Goal: Find specific page/section: Find specific page/section

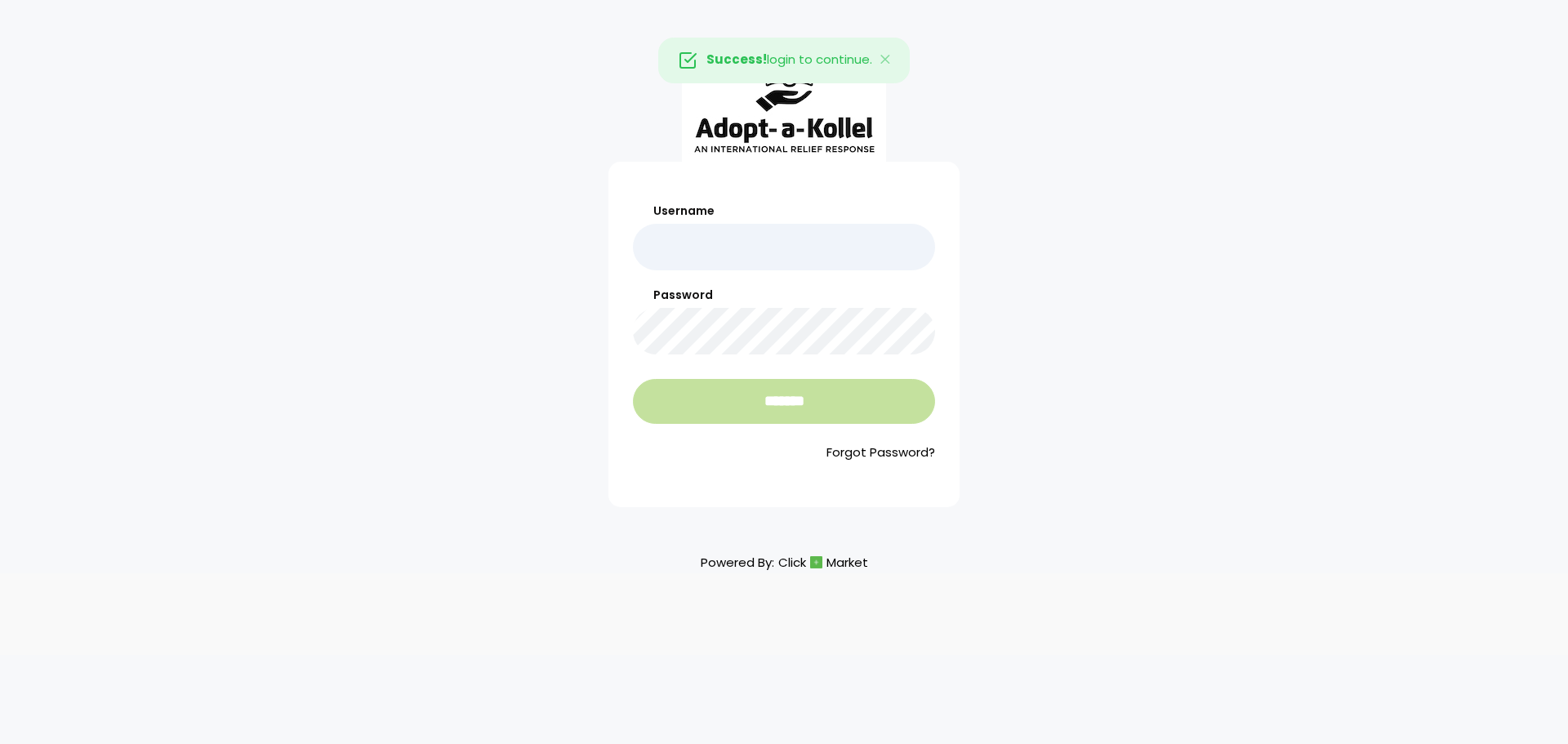
type input "**********"
click at [769, 408] on input "*******" at bounding box center [784, 401] width 302 height 45
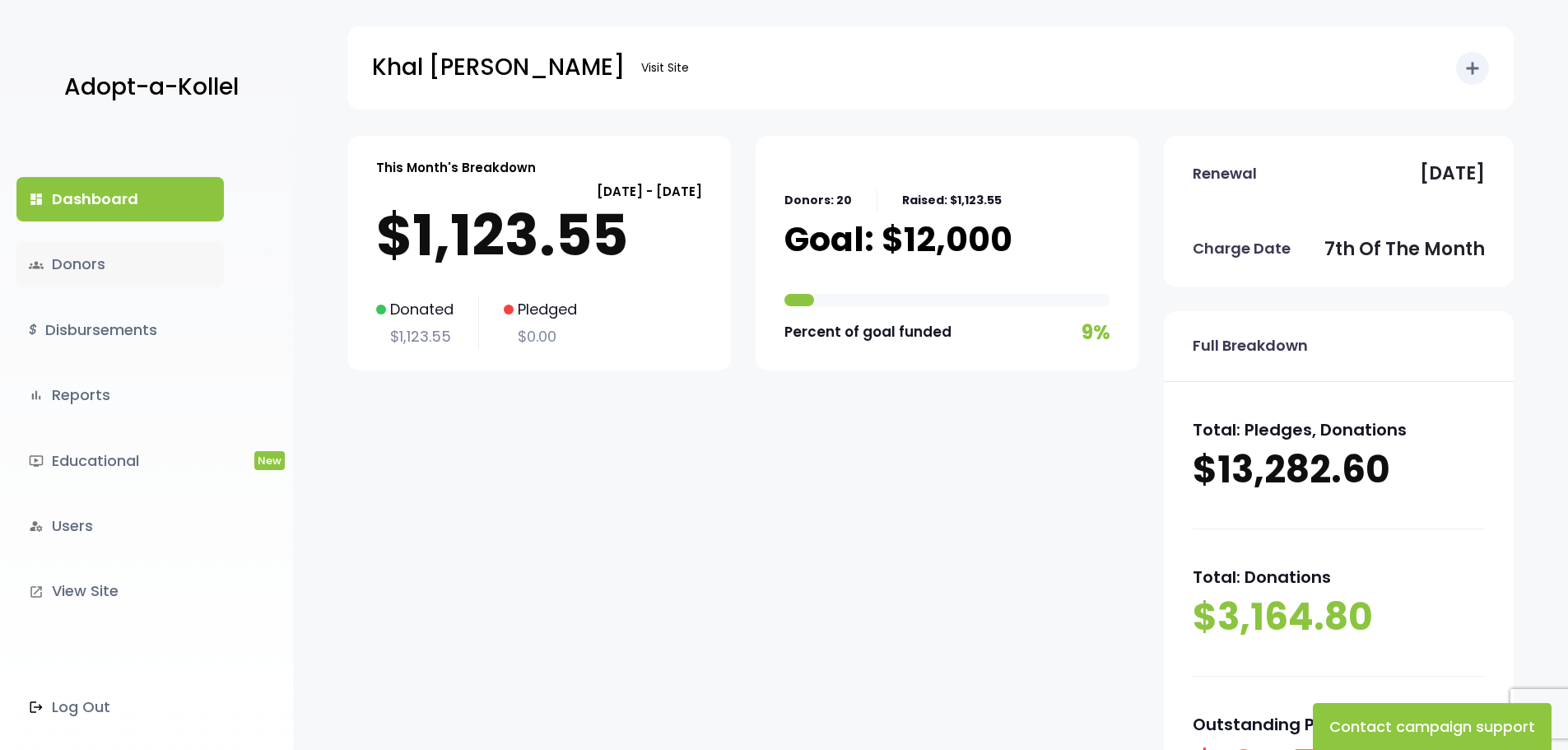
click at [86, 261] on link "groups Donors" at bounding box center [120, 263] width 208 height 44
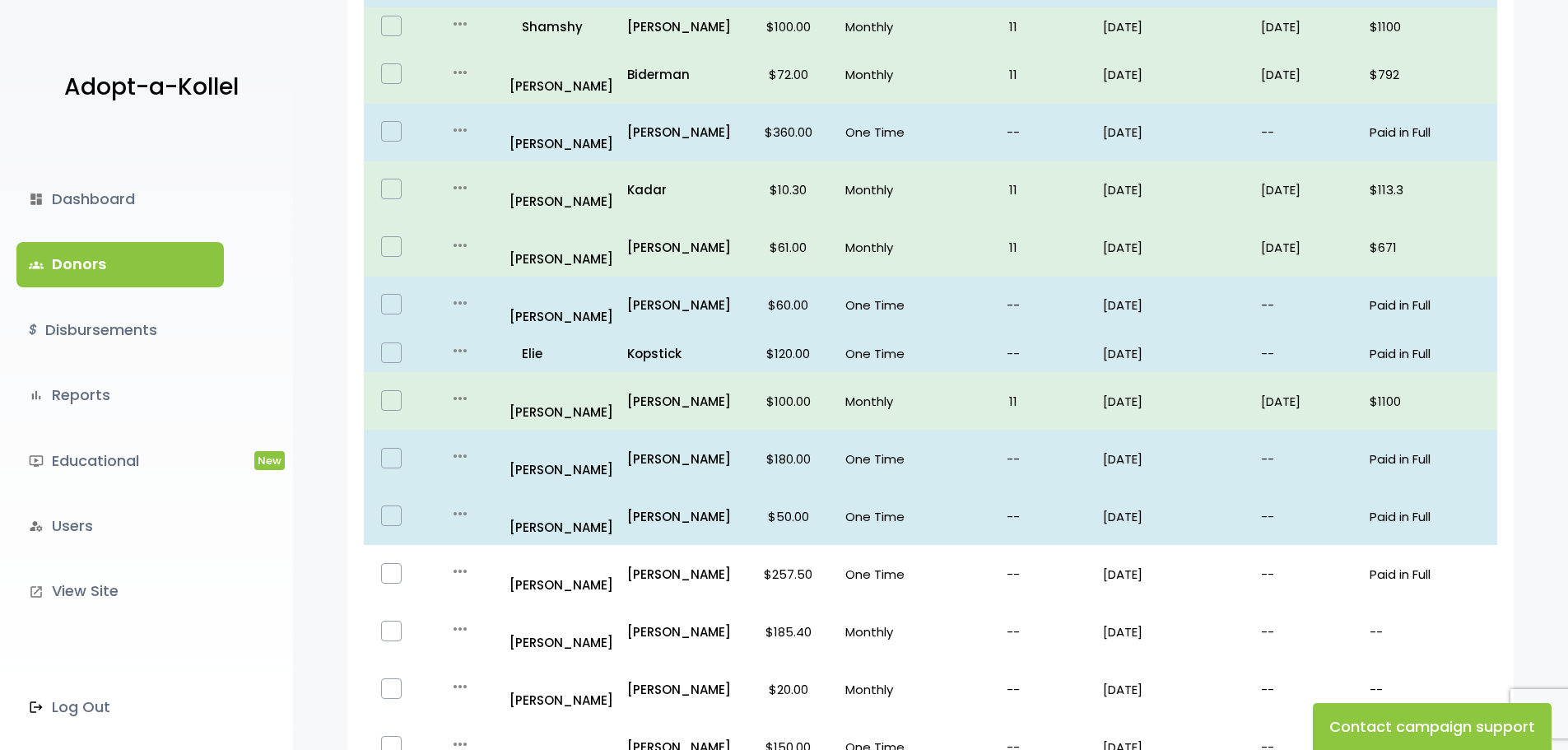
scroll to position [959, 0]
